Goal: Task Accomplishment & Management: Manage account settings

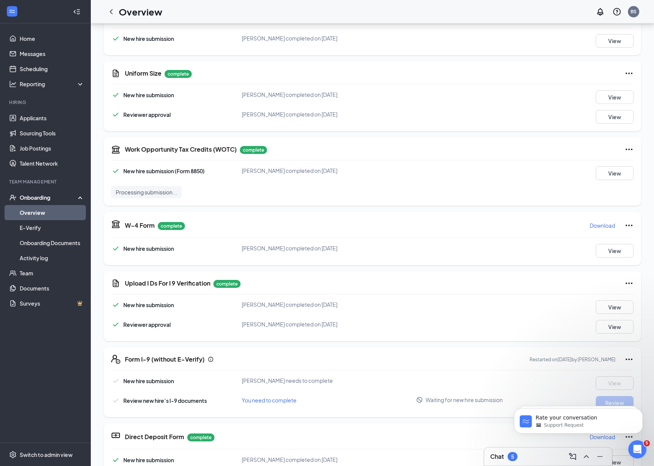
scroll to position [120, 0]
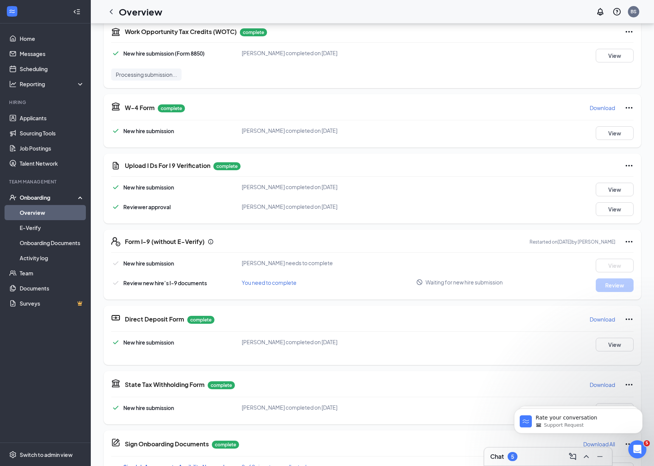
click at [44, 201] on div "Onboarding" at bounding box center [49, 198] width 58 height 8
click at [40, 197] on div "Onboarding" at bounding box center [49, 198] width 58 height 8
click at [36, 216] on link "Overview" at bounding box center [52, 212] width 65 height 15
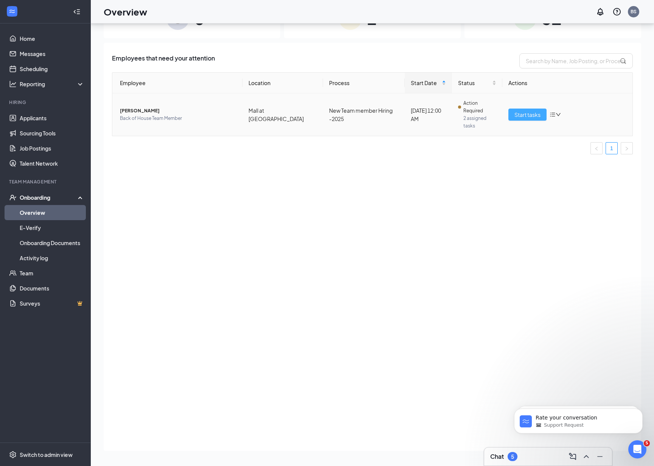
click at [521, 118] on span "Start tasks" at bounding box center [527, 114] width 26 height 8
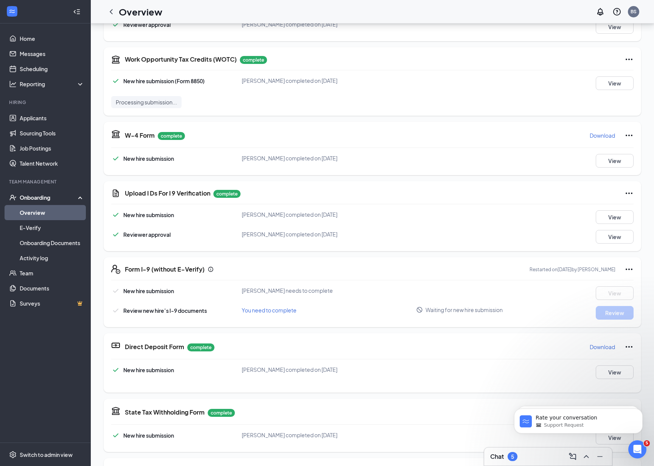
scroll to position [105, 0]
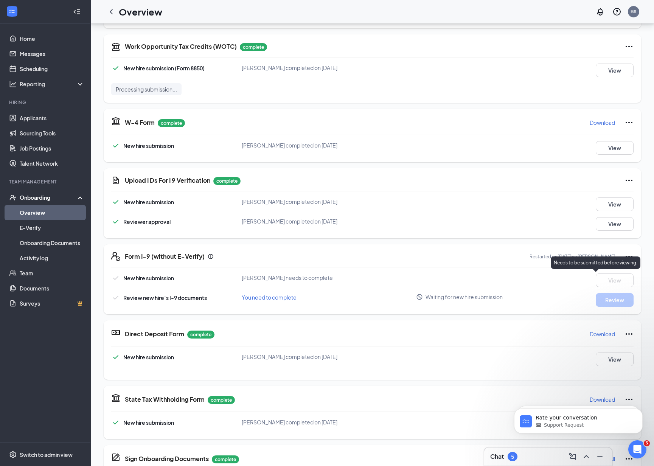
click at [623, 259] on div "Needs to be submitted before viewing." at bounding box center [596, 262] width 90 height 12
click at [625, 257] on icon "Ellipses" at bounding box center [629, 256] width 9 height 9
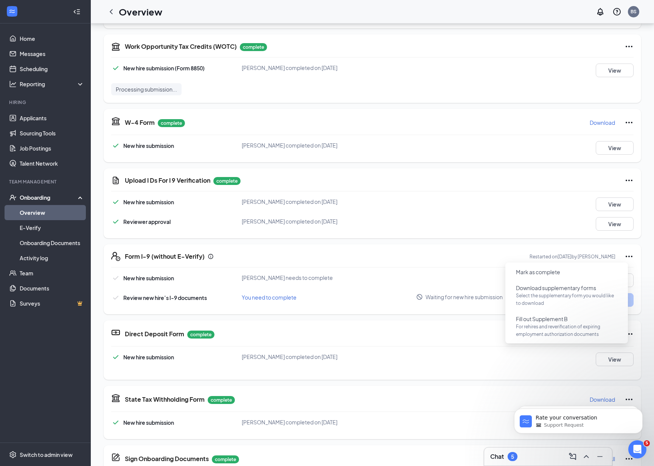
click at [374, 264] on div "Form I-9 (without E-Verify) Restarted on [DATE] by [PERSON_NAME] New hire submi…" at bounding box center [373, 279] width 538 height 70
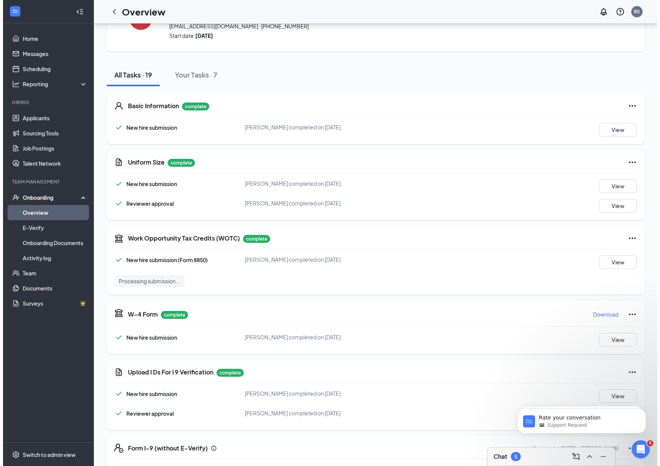
scroll to position [0, 0]
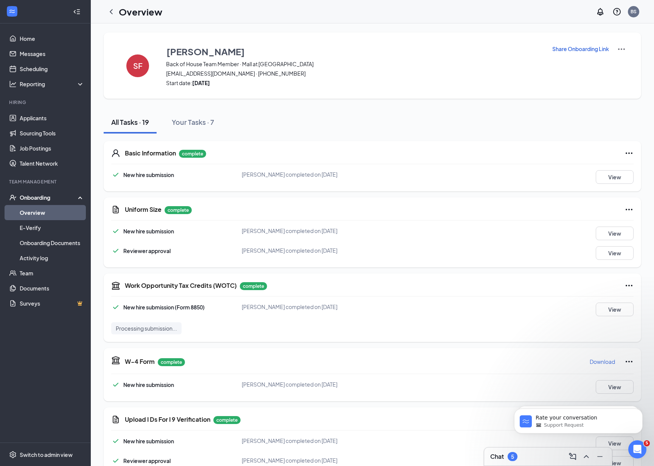
click at [583, 50] on p "Share Onboarding Link" at bounding box center [580, 49] width 57 height 8
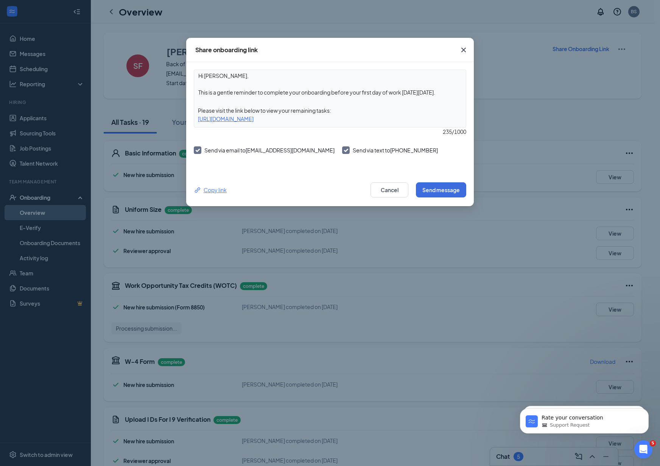
click at [212, 190] on div "Copy link" at bounding box center [210, 190] width 33 height 8
click at [377, 192] on button "Cancel" at bounding box center [389, 189] width 38 height 15
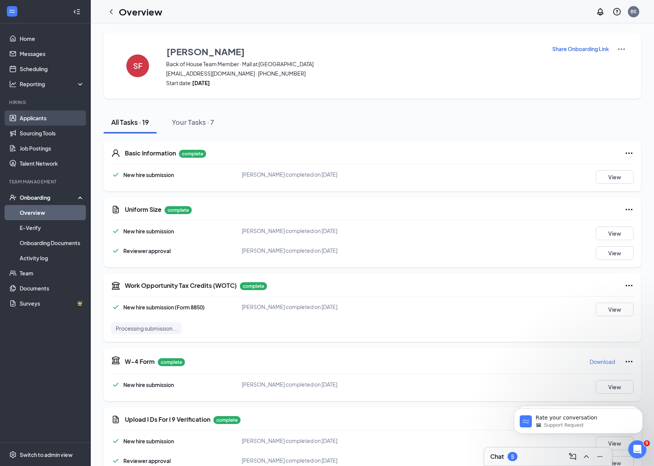
click at [37, 123] on link "Applicants" at bounding box center [52, 117] width 65 height 15
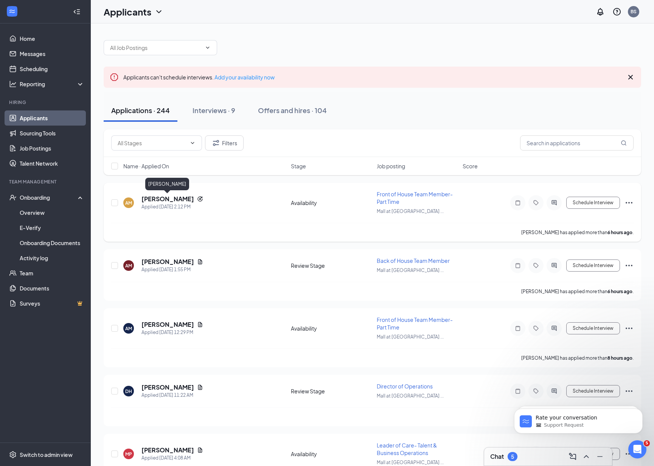
click at [174, 200] on h5 "[PERSON_NAME]" at bounding box center [167, 199] width 53 height 8
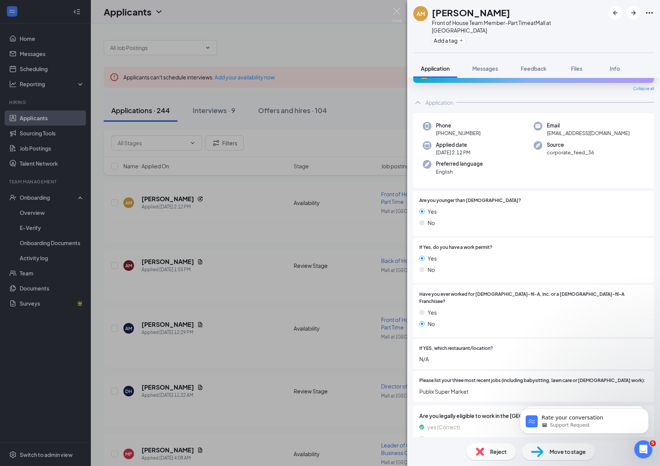
scroll to position [44, 0]
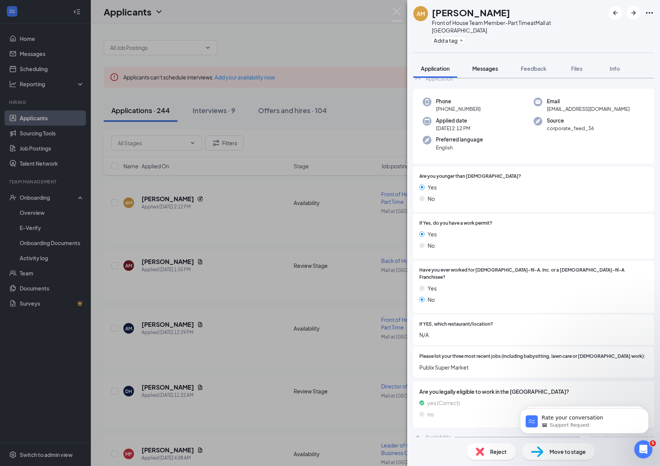
click at [482, 70] on span "Messages" at bounding box center [485, 68] width 26 height 7
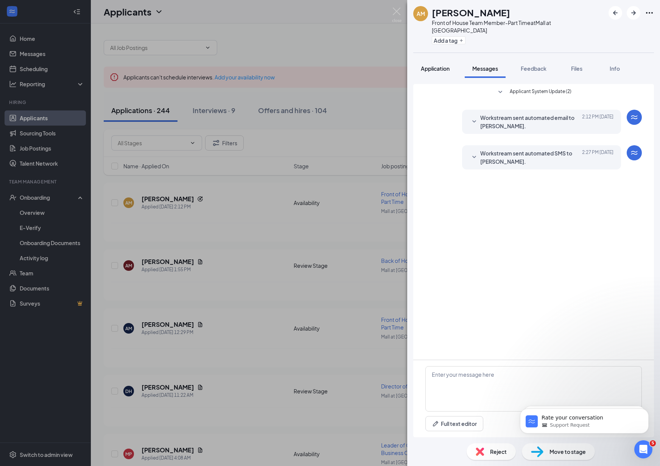
click at [440, 69] on span "Application" at bounding box center [435, 68] width 29 height 7
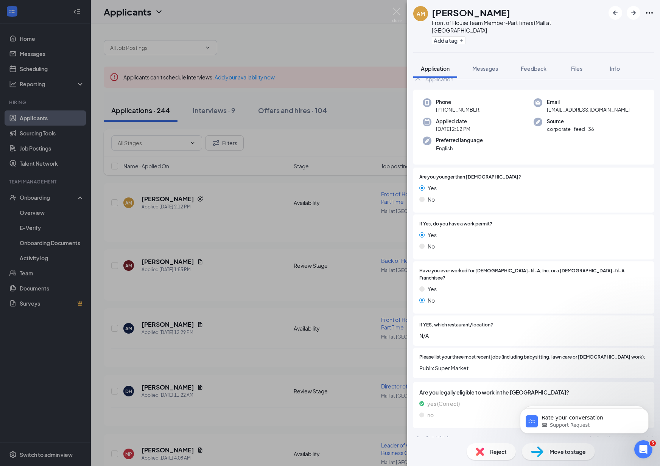
scroll to position [44, 0]
click at [314, 194] on div "AM [PERSON_NAME] Front of House Team Member-Part Time at [GEOGRAPHIC_DATA] at […" at bounding box center [330, 233] width 660 height 466
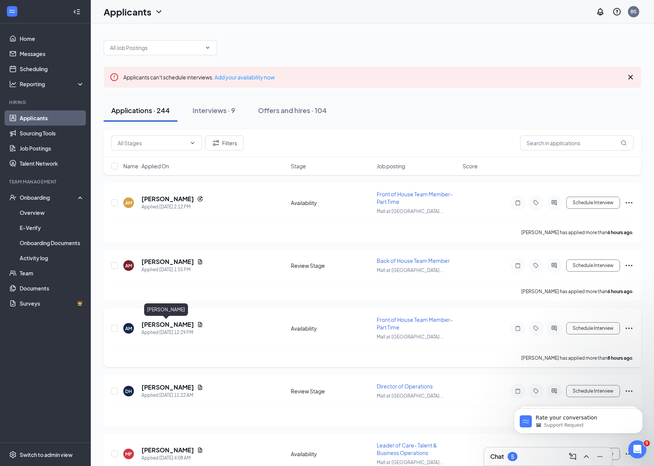
click at [170, 323] on h5 "[PERSON_NAME]" at bounding box center [167, 324] width 53 height 8
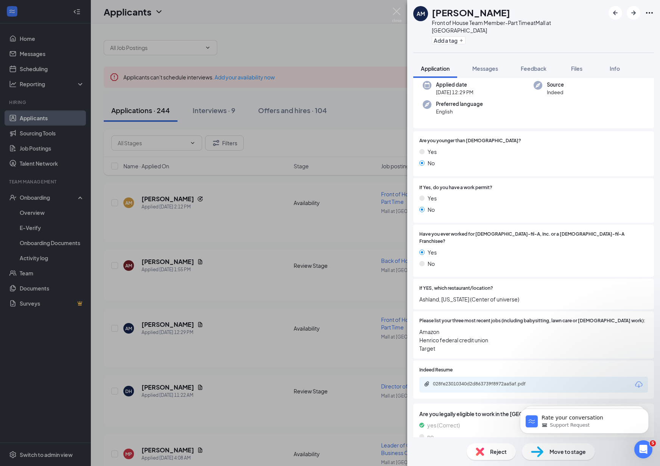
scroll to position [80, 0]
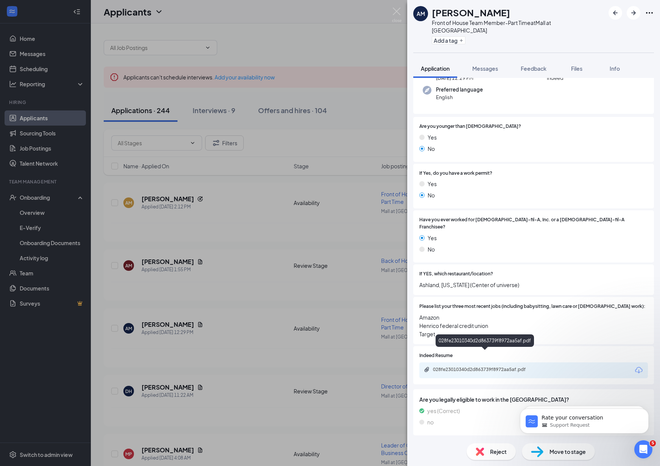
click at [488, 347] on div "028fe23010340d2d863739f8972aa5af.pdf" at bounding box center [484, 342] width 98 height 16
click at [490, 367] on div "028fe23010340d2d863739f8972aa5af.pdf" at bounding box center [486, 370] width 106 height 6
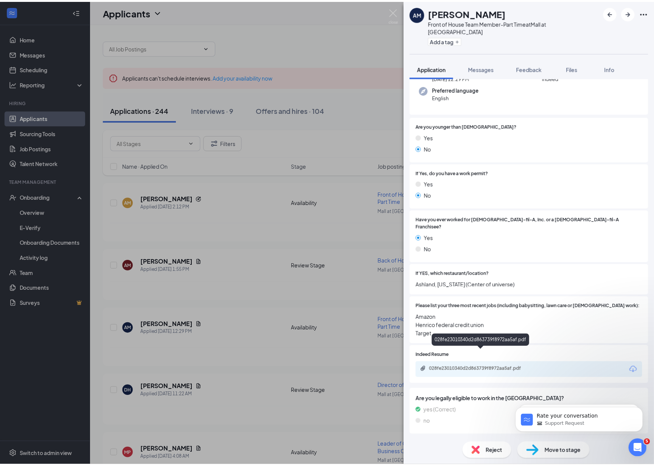
scroll to position [78, 0]
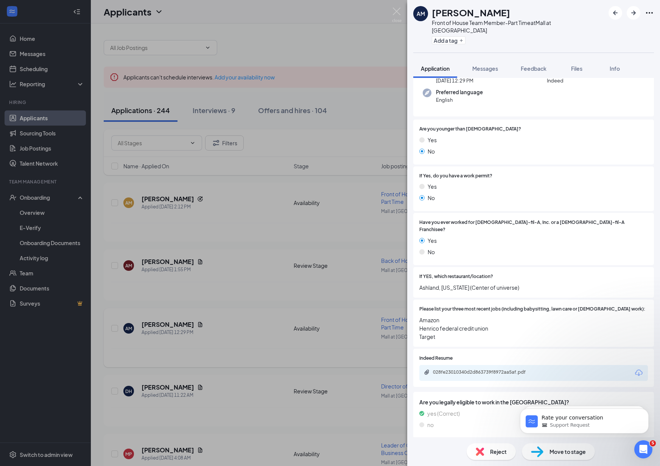
click at [370, 349] on div "AM [PERSON_NAME] Front of House Team Member-Part Time at [GEOGRAPHIC_DATA] at […" at bounding box center [330, 233] width 660 height 466
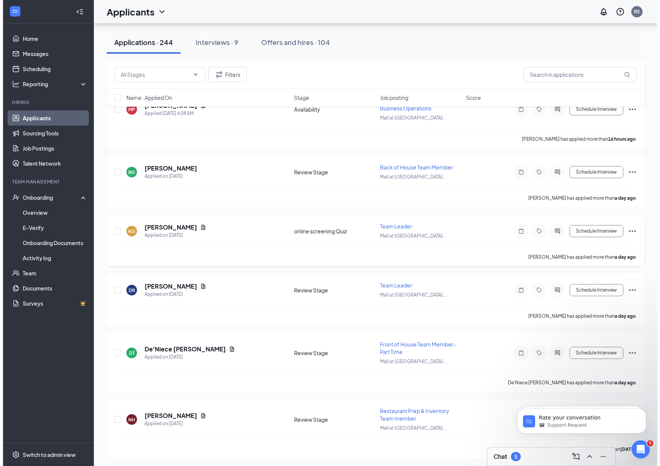
scroll to position [346, 0]
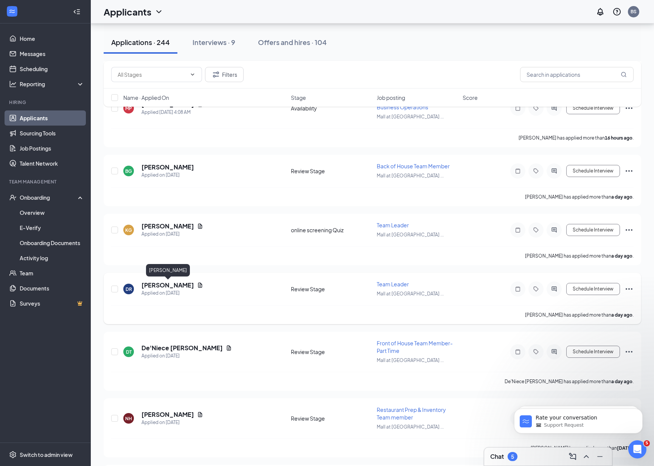
click at [177, 286] on h5 "[PERSON_NAME]" at bounding box center [167, 285] width 53 height 8
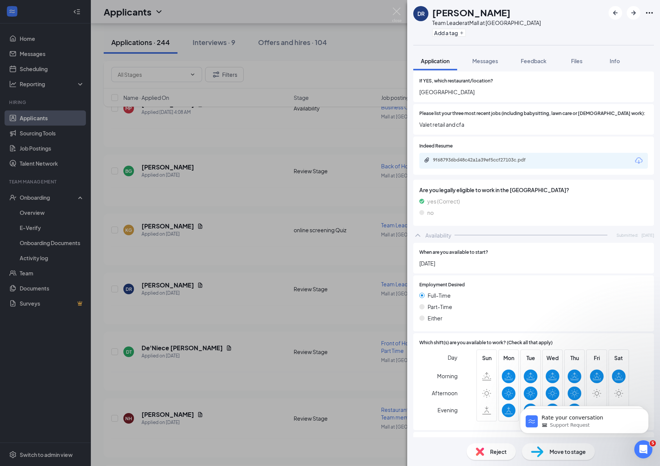
scroll to position [383, 0]
click at [476, 158] on div "9f687936bd48c42a1a39ef5ccf27103c.pdf" at bounding box center [486, 161] width 106 height 6
